Goal: Information Seeking & Learning: Learn about a topic

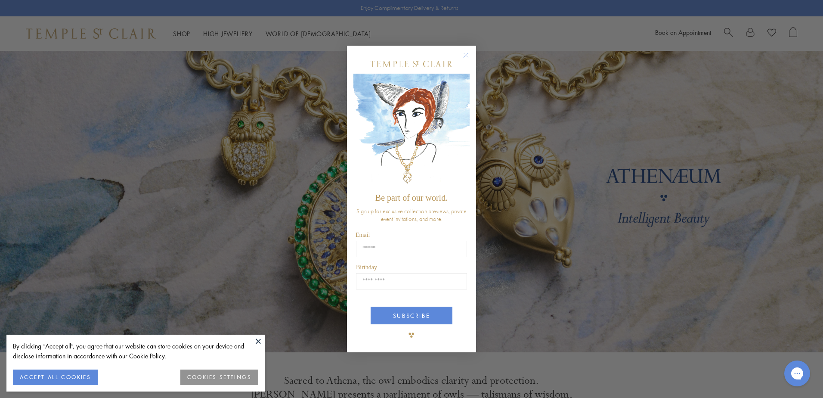
click at [468, 53] on circle "Close dialog" at bounding box center [466, 55] width 10 height 10
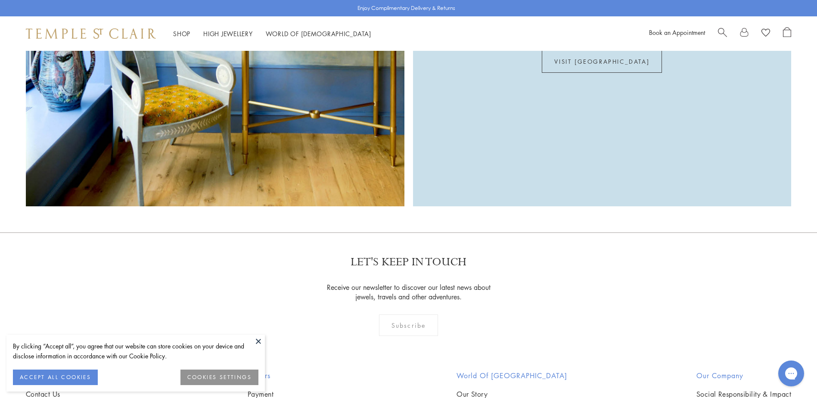
scroll to position [2537, 0]
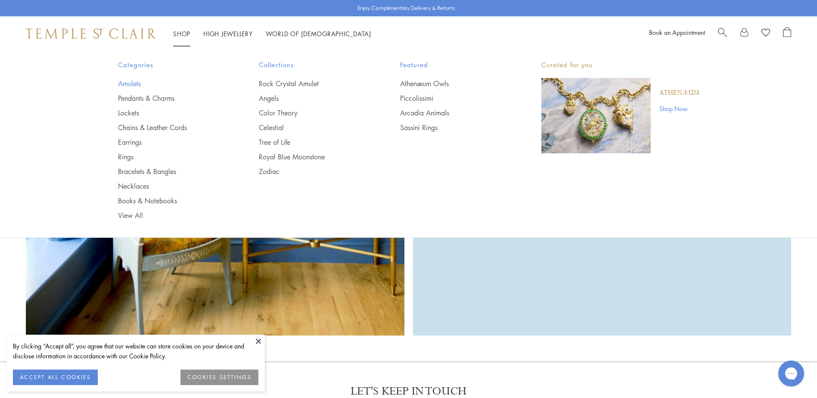
click at [131, 85] on link "Amulets" at bounding box center [171, 83] width 107 height 9
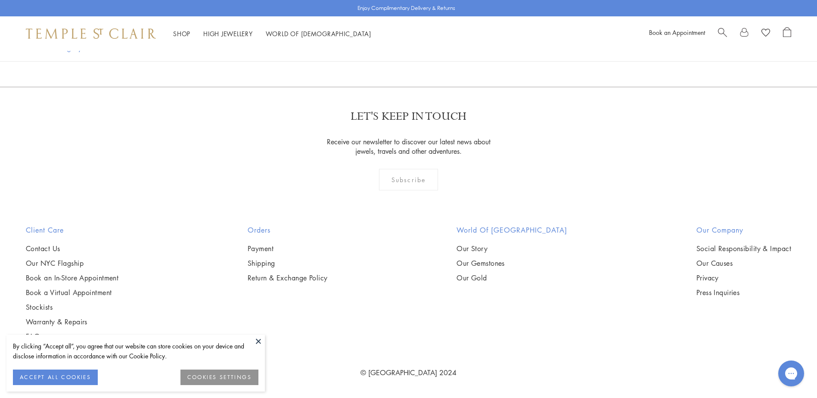
scroll to position [6113, 0]
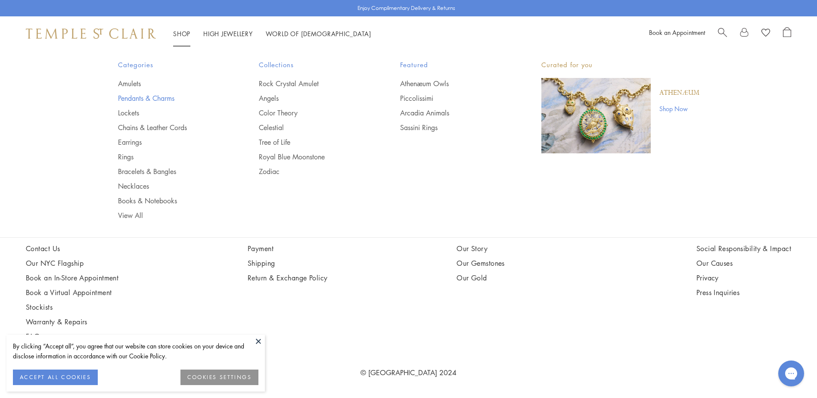
click at [144, 98] on link "Pendants & Charms" at bounding box center [171, 97] width 107 height 9
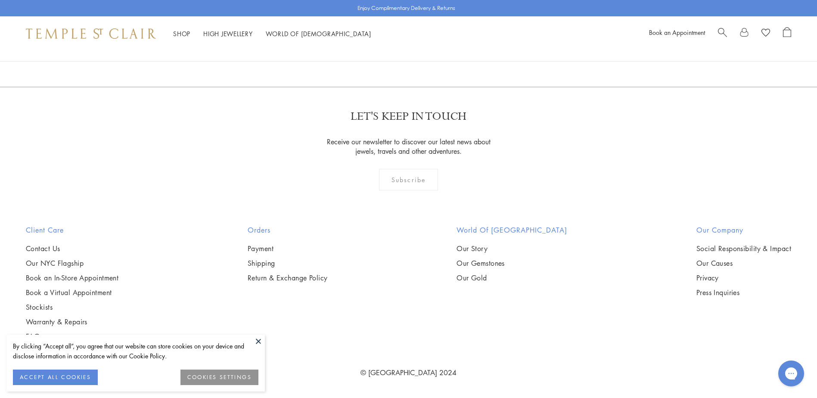
scroll to position [6587, 0]
click at [393, 52] on link "2" at bounding box center [395, 40] width 28 height 24
click at [437, 53] on link "3" at bounding box center [436, 41] width 28 height 24
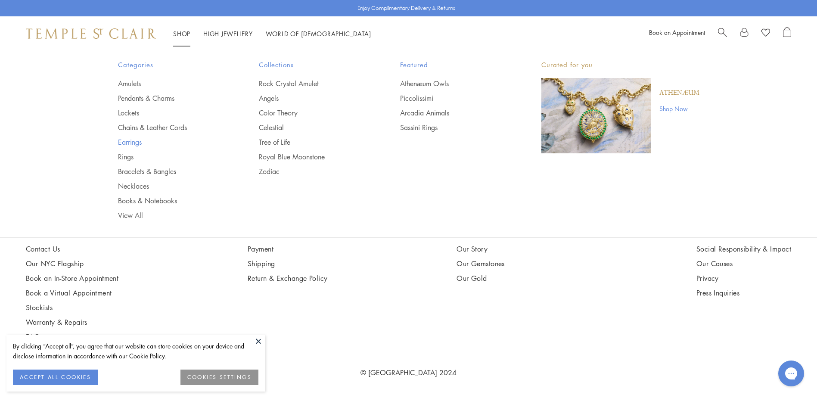
click at [133, 144] on link "Earrings" at bounding box center [171, 141] width 107 height 9
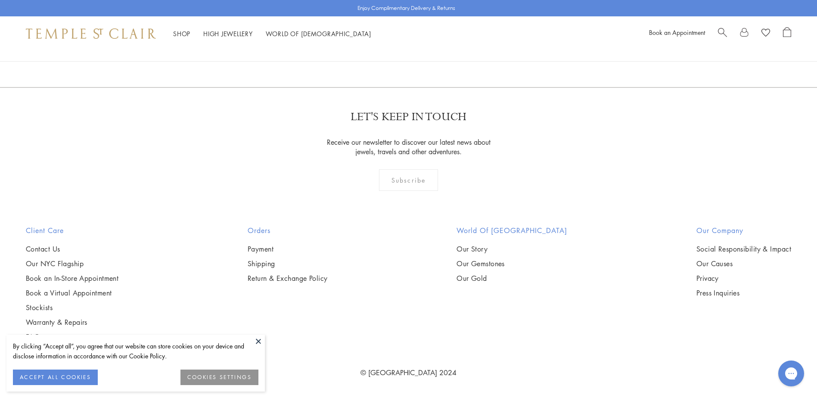
scroll to position [5338, 0]
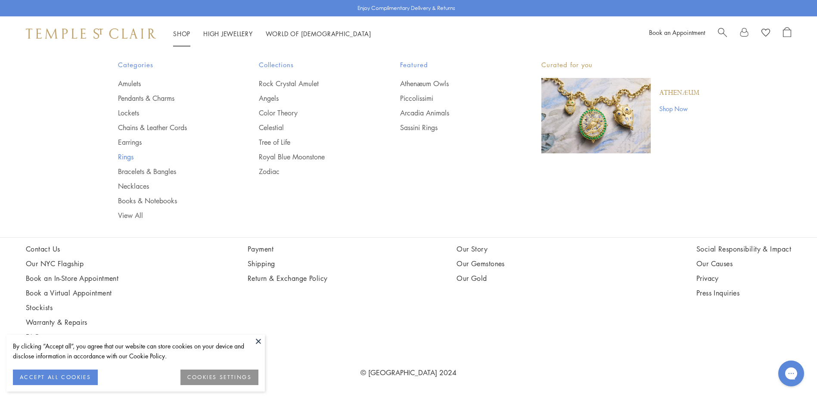
click at [129, 155] on link "Rings" at bounding box center [171, 156] width 107 height 9
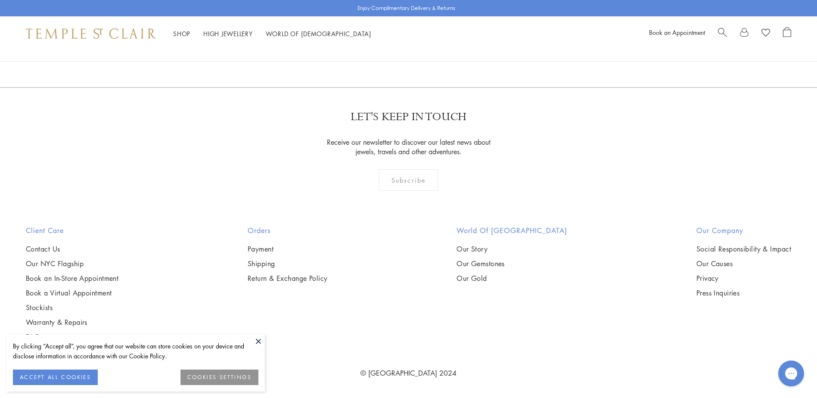
scroll to position [4262, 0]
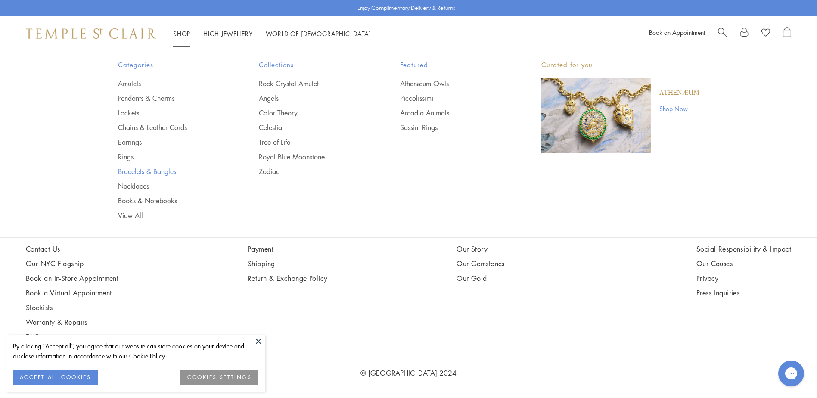
click at [153, 172] on link "Bracelets & Bangles" at bounding box center [171, 171] width 107 height 9
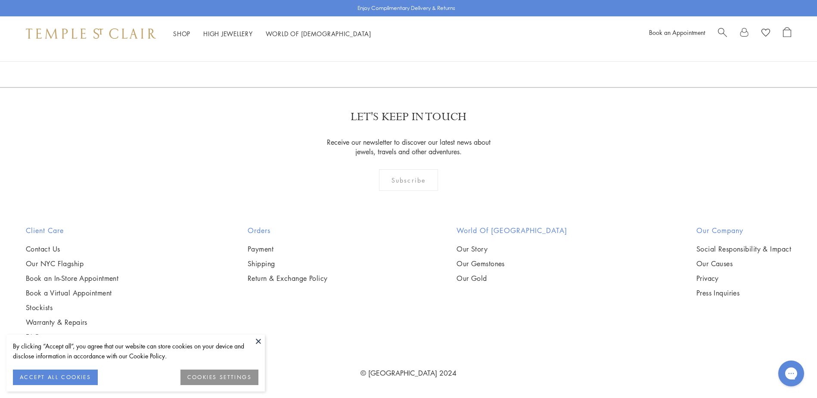
scroll to position [3788, 0]
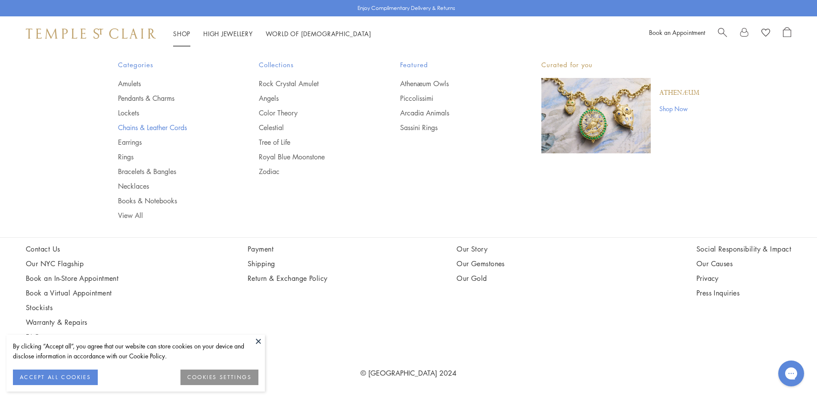
click at [152, 128] on link "Chains & Leather Cords" at bounding box center [171, 127] width 107 height 9
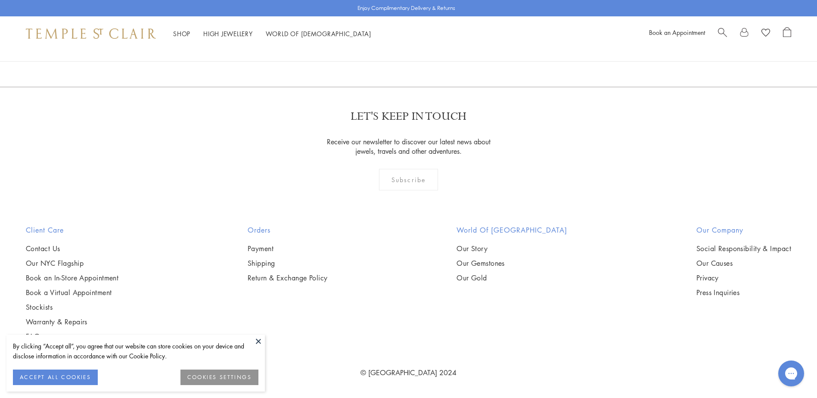
scroll to position [2152, 0]
click at [230, 32] on link "High Jewellery High Jewellery" at bounding box center [228, 33] width 50 height 9
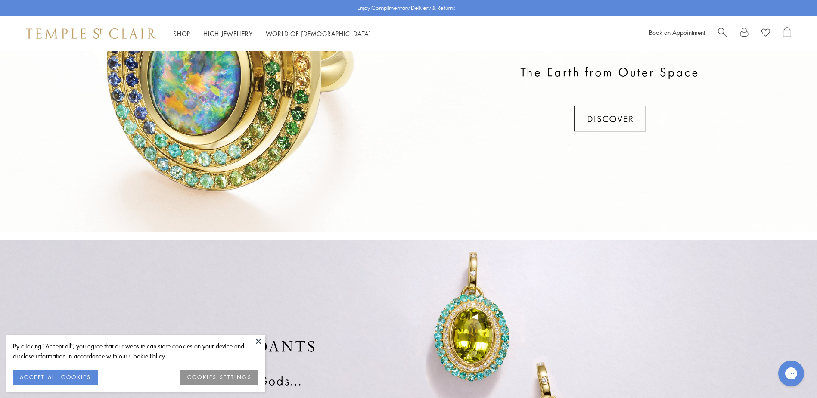
scroll to position [387, 0]
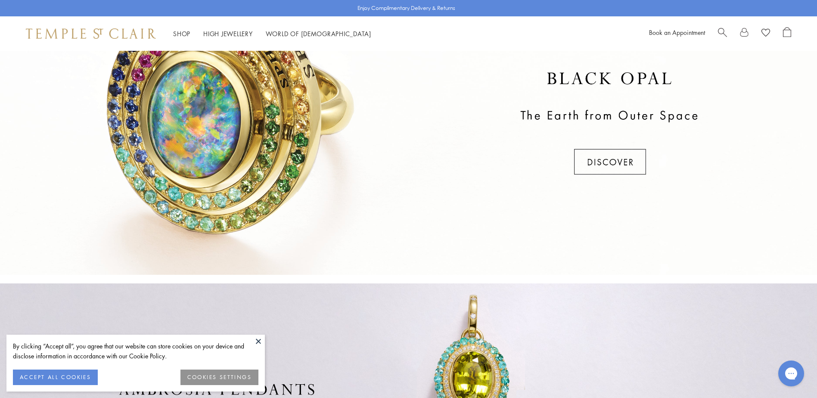
click at [604, 155] on div at bounding box center [408, 123] width 817 height 301
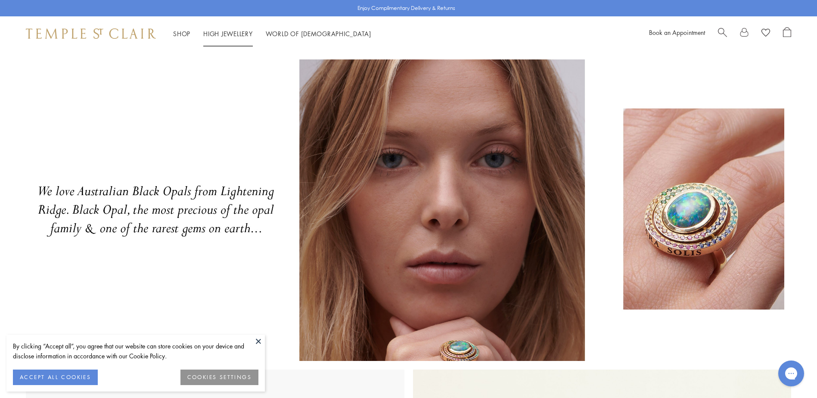
click at [229, 32] on link "High Jewellery High Jewellery" at bounding box center [228, 33] width 50 height 9
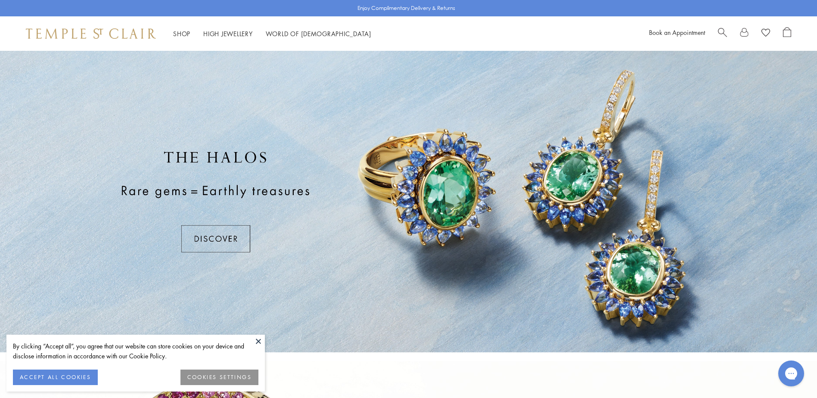
click at [202, 239] on div at bounding box center [408, 201] width 817 height 301
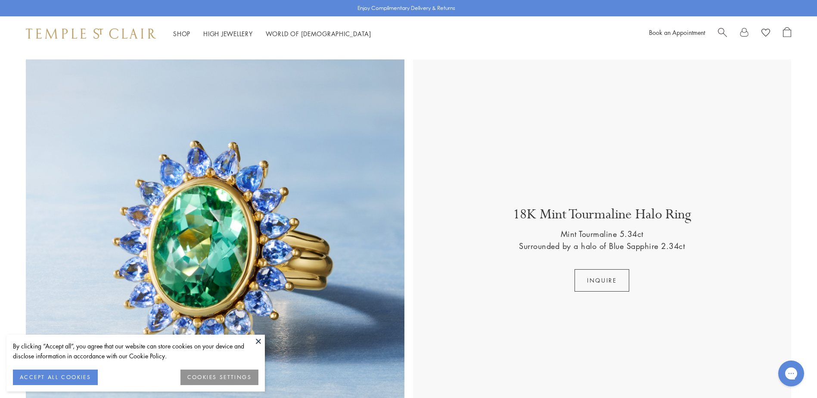
scroll to position [172, 0]
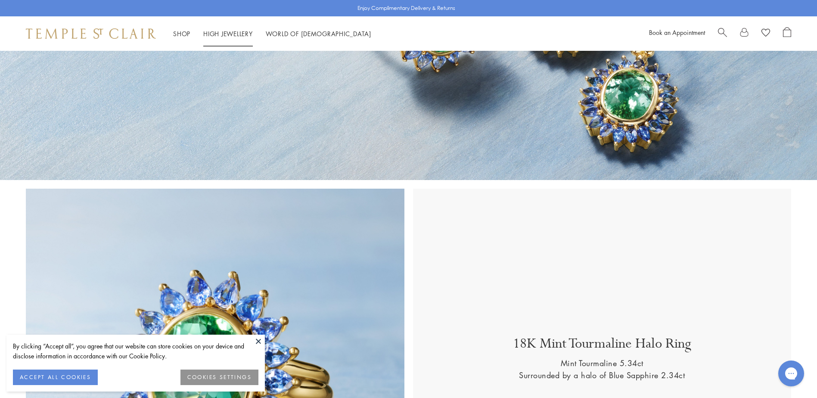
click at [230, 34] on link "High Jewellery High Jewellery" at bounding box center [228, 33] width 50 height 9
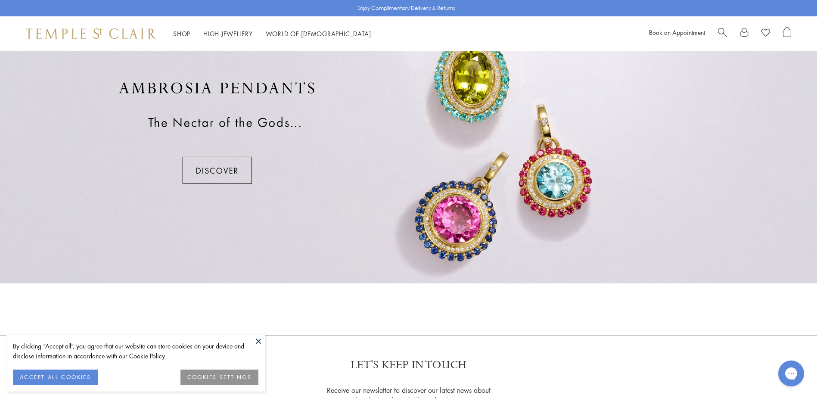
scroll to position [646, 0]
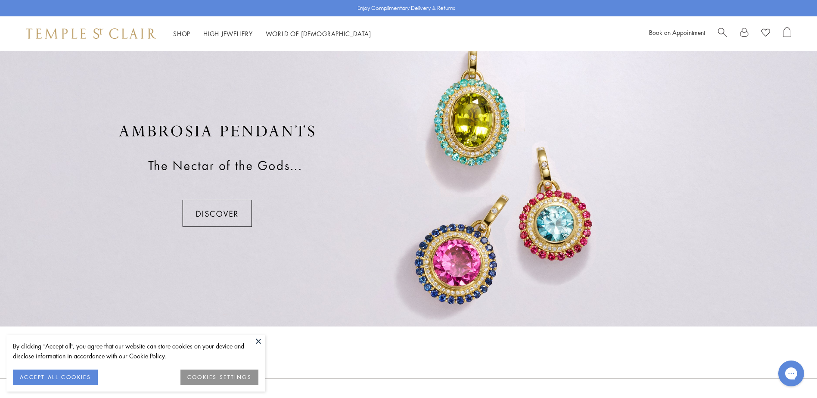
click at [222, 214] on div at bounding box center [408, 175] width 817 height 301
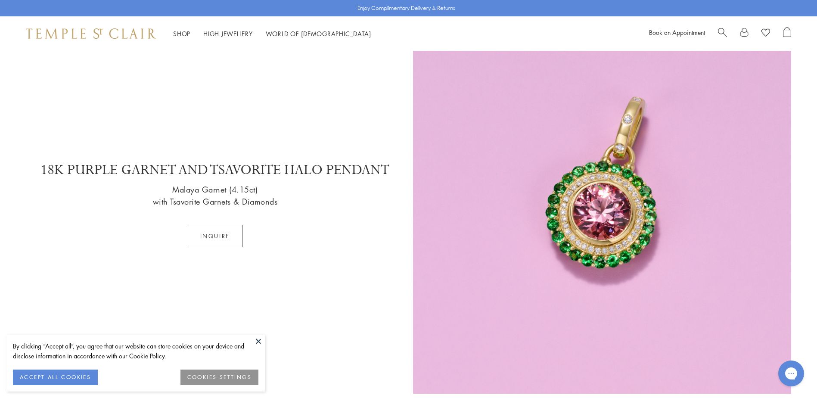
scroll to position [1076, 0]
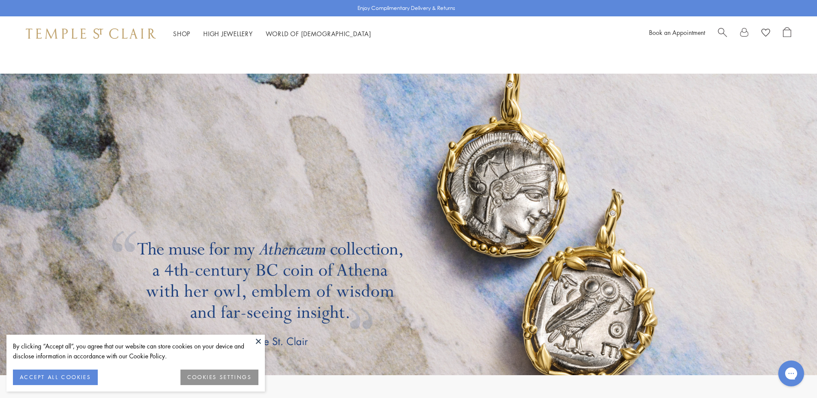
scroll to position [1679, 0]
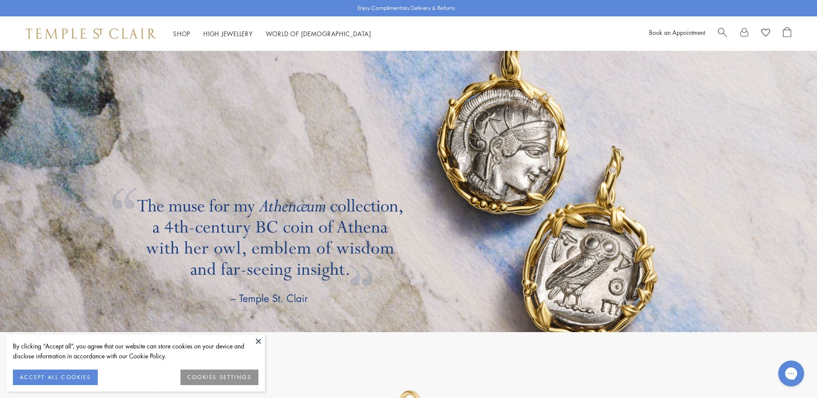
click at [473, 235] on link at bounding box center [408, 181] width 817 height 301
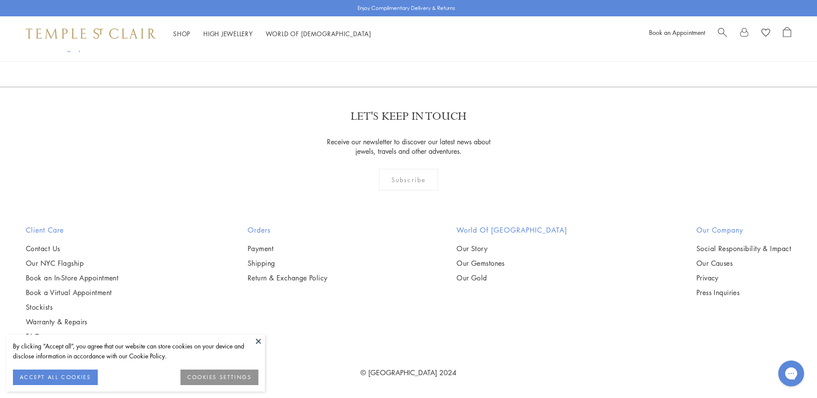
scroll to position [1335, 0]
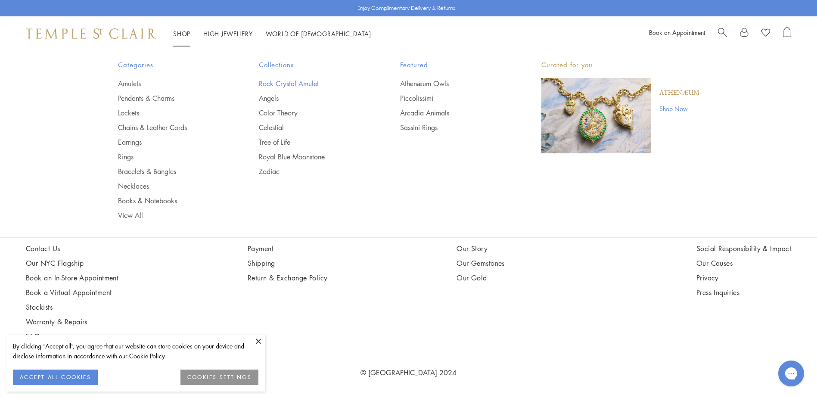
click at [279, 82] on link "Rock Crystal Amulet" at bounding box center [312, 83] width 107 height 9
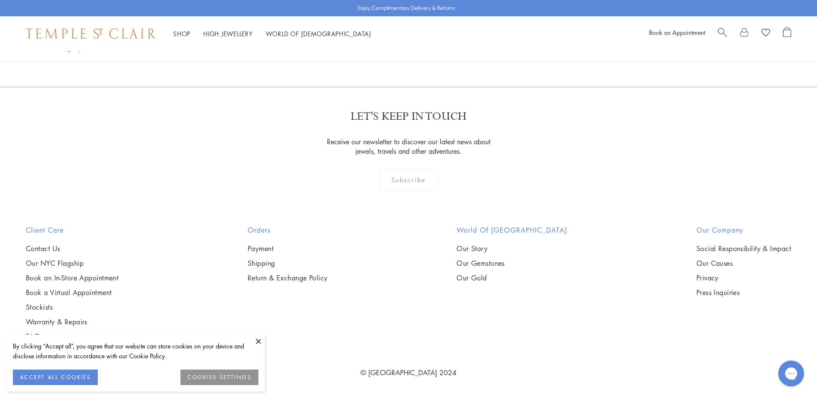
scroll to position [6630, 0]
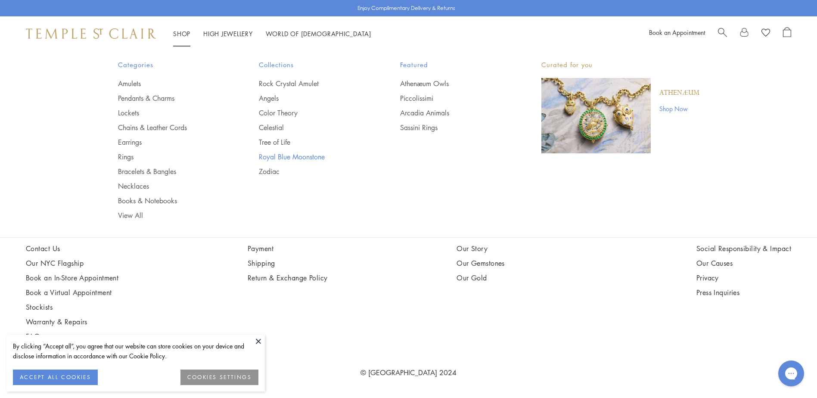
click at [287, 155] on link "Royal Blue Moonstone" at bounding box center [312, 156] width 107 height 9
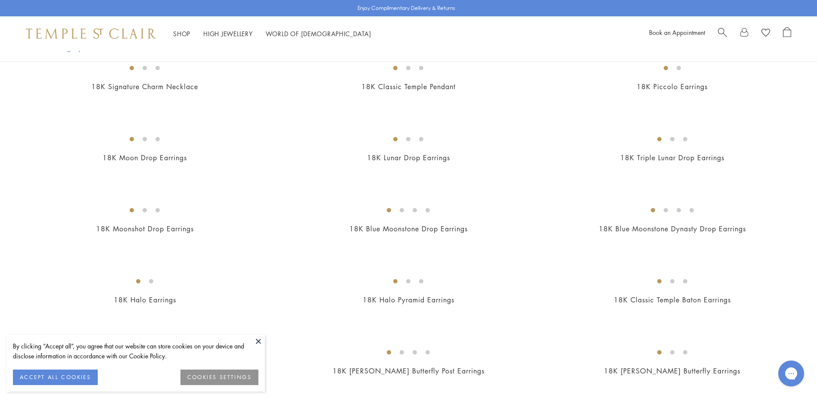
scroll to position [818, 0]
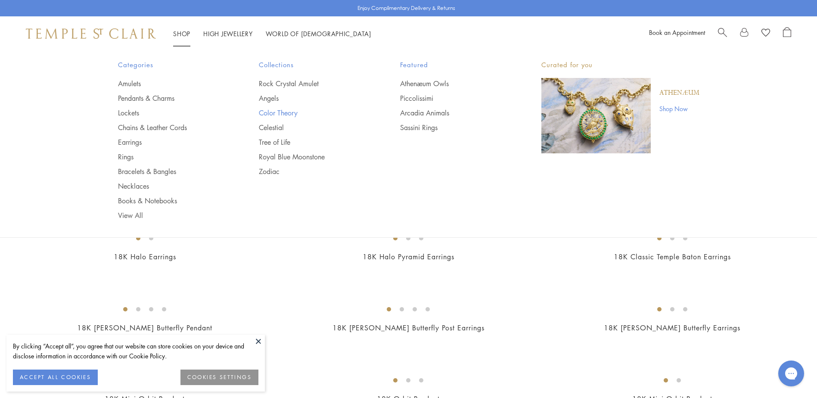
click at [288, 111] on link "Color Theory" at bounding box center [312, 112] width 107 height 9
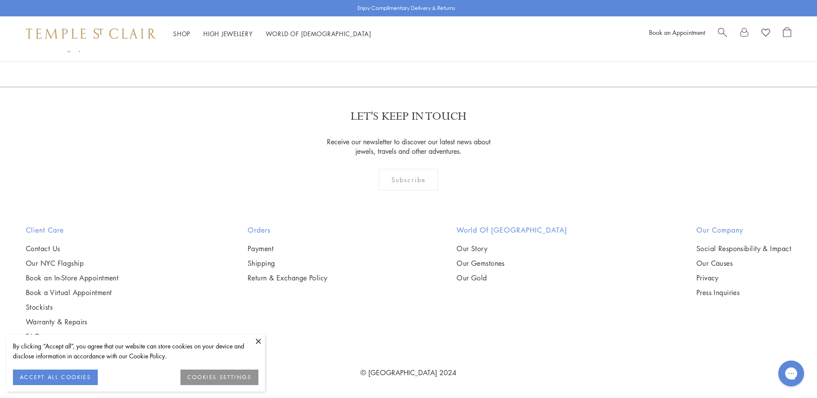
scroll to position [1550, 0]
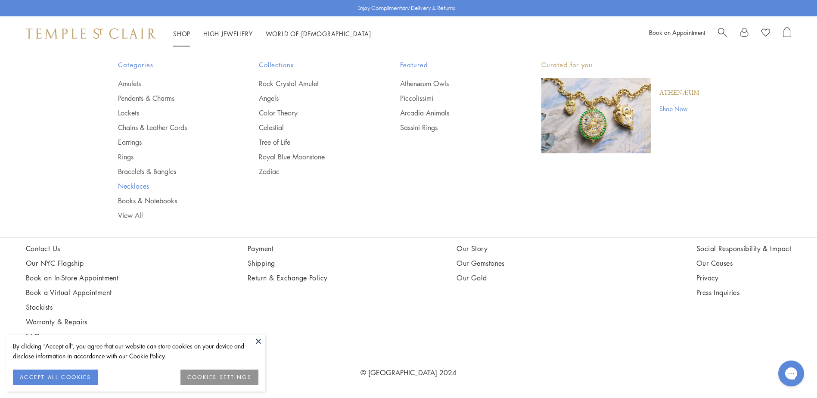
click at [138, 183] on link "Necklaces" at bounding box center [171, 185] width 107 height 9
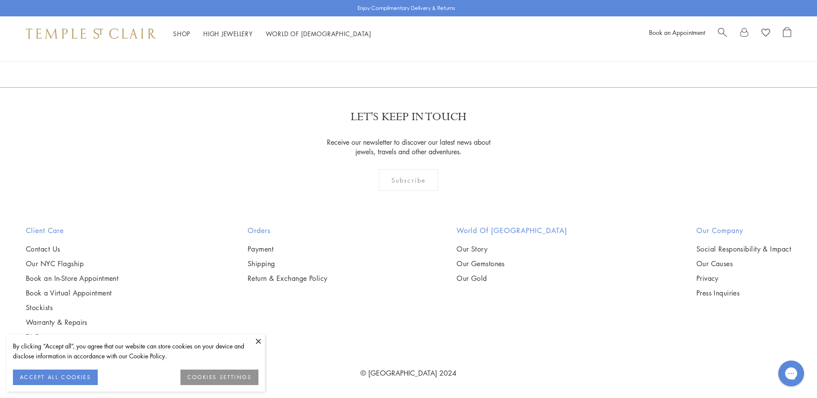
scroll to position [3315, 0]
click at [0, 0] on img at bounding box center [0, 0] width 0 height 0
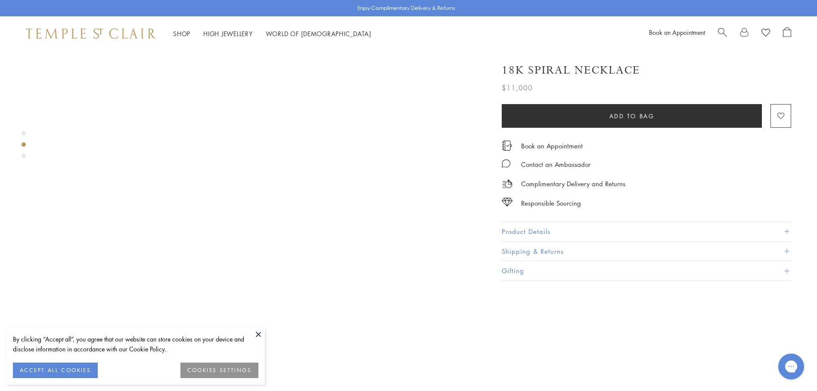
scroll to position [387, 0]
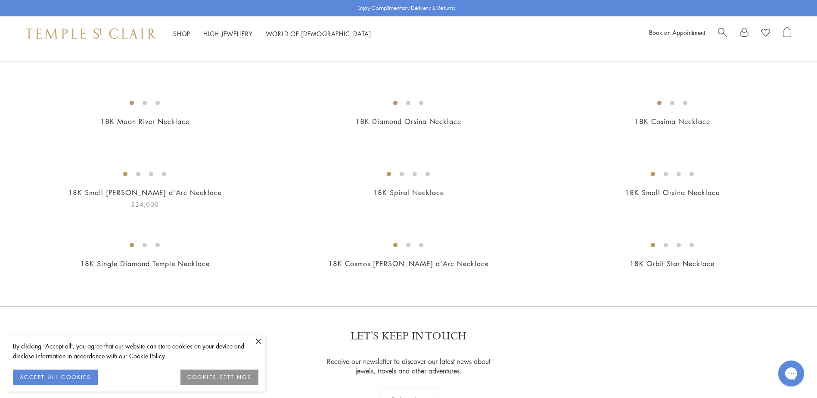
scroll to position [732, 0]
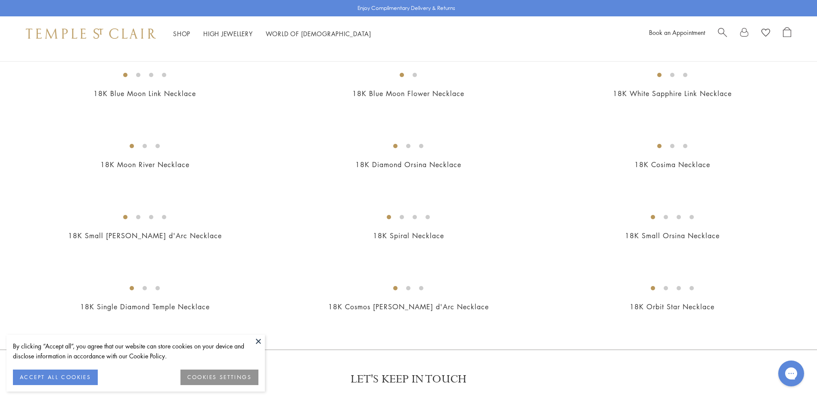
click at [0, 0] on img at bounding box center [0, 0] width 0 height 0
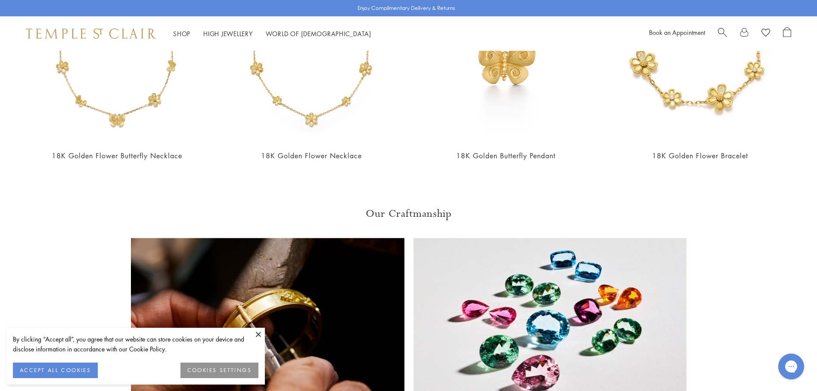
scroll to position [1076, 0]
